Goal: Task Accomplishment & Management: Manage account settings

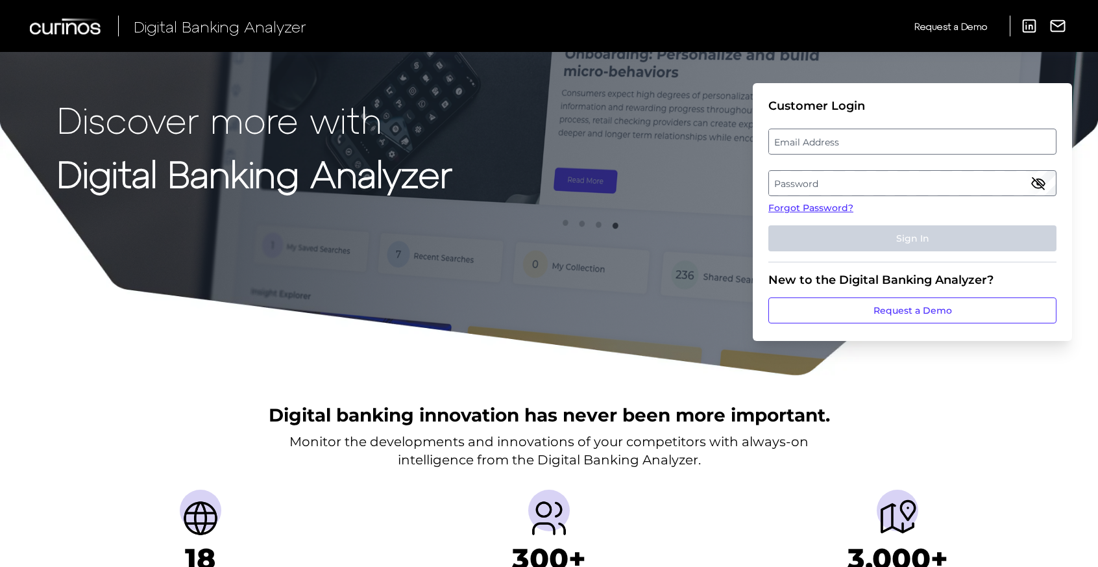
click at [826, 144] on label "Email Address" at bounding box center [912, 141] width 286 height 23
click at [826, 144] on input "email" at bounding box center [913, 142] width 288 height 26
type input "[PERSON_NAME][EMAIL_ADDRESS][DOMAIN_NAME]"
click at [856, 186] on label "Password" at bounding box center [912, 182] width 286 height 23
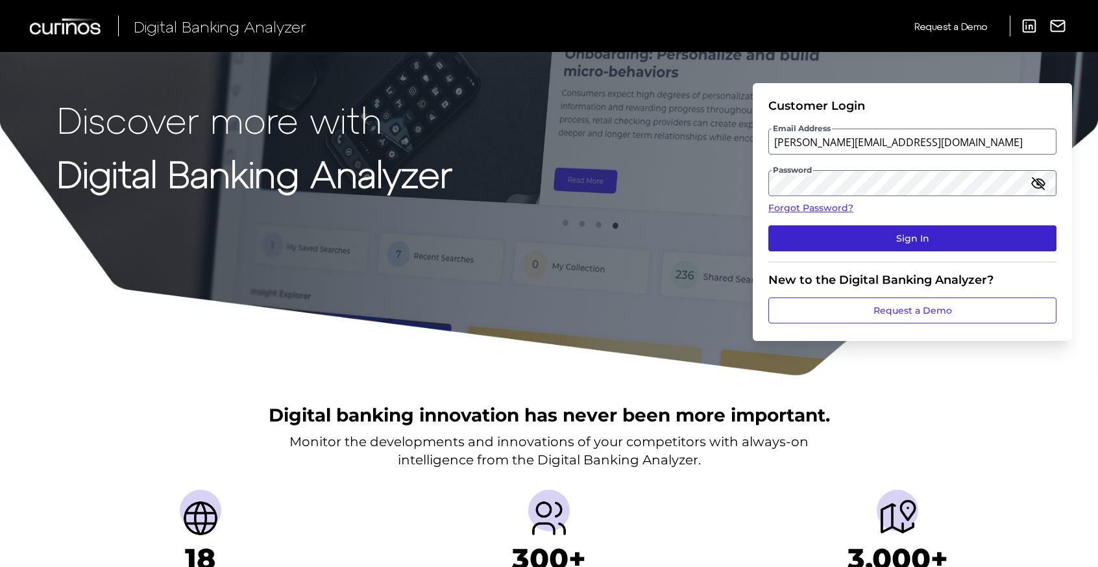
click at [923, 232] on button "Sign In" at bounding box center [913, 238] width 288 height 26
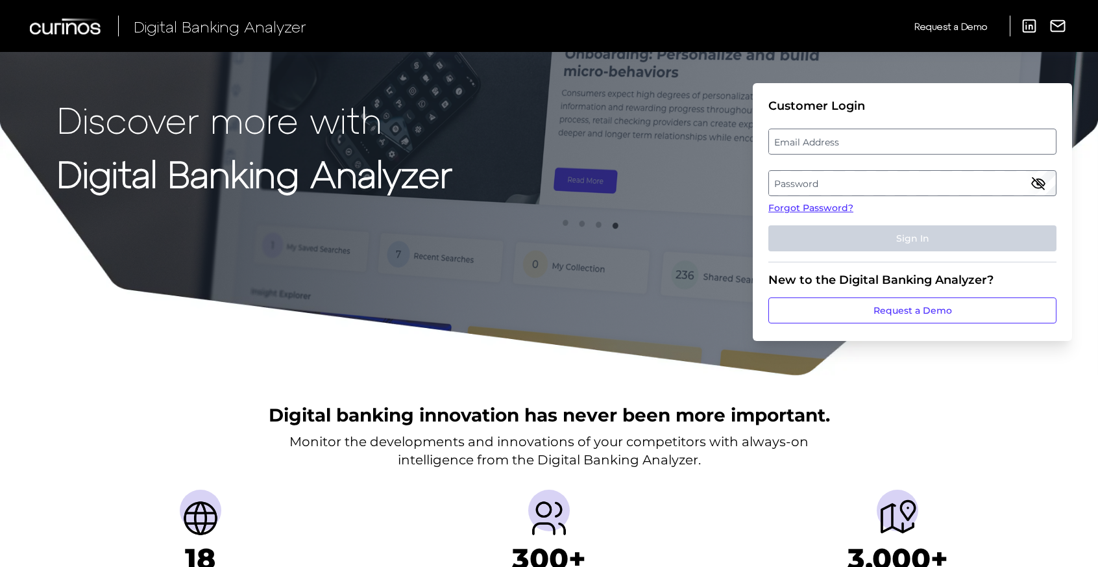
click at [869, 138] on label "Email Address" at bounding box center [912, 141] width 286 height 23
click at [869, 138] on input "email" at bounding box center [913, 142] width 288 height 26
type input "[PERSON_NAME][EMAIL_ADDRESS][DOMAIN_NAME]"
click at [870, 182] on label "Password" at bounding box center [912, 182] width 286 height 23
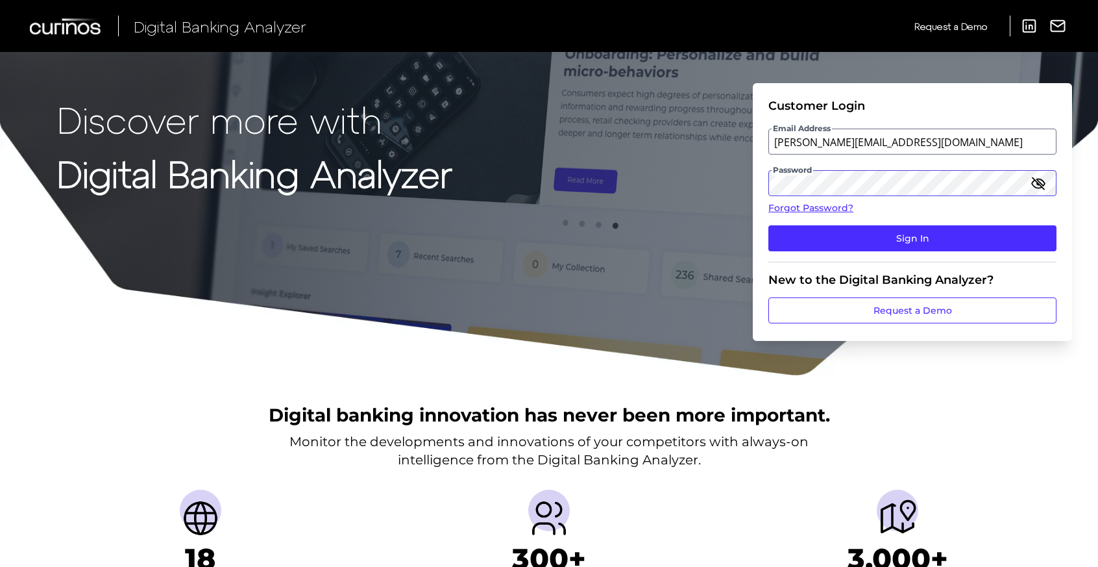
click at [769, 225] on button "Sign In" at bounding box center [913, 238] width 288 height 26
